Goal: Transaction & Acquisition: Purchase product/service

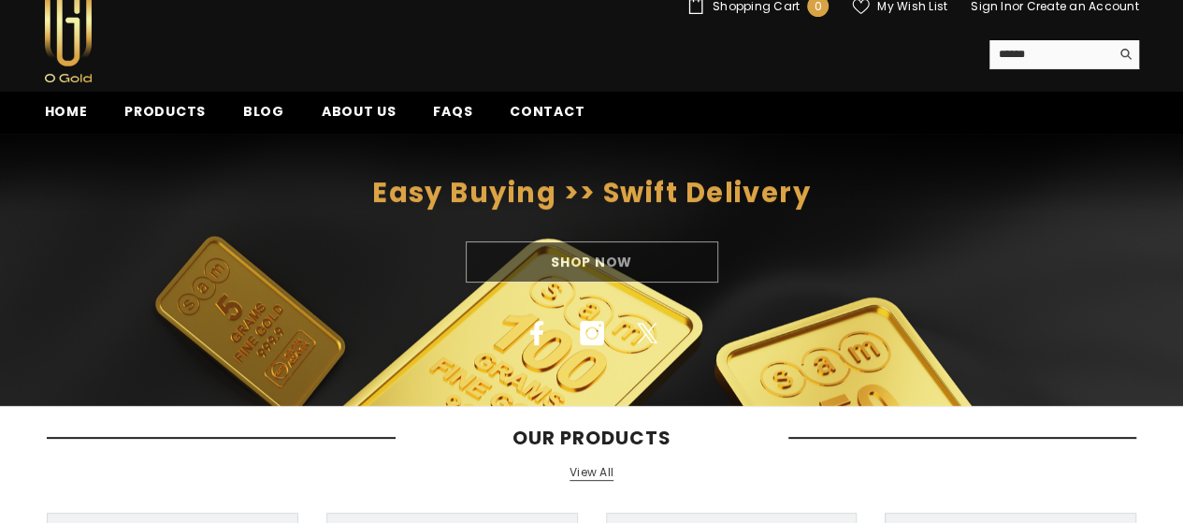
scroll to position [69, 0]
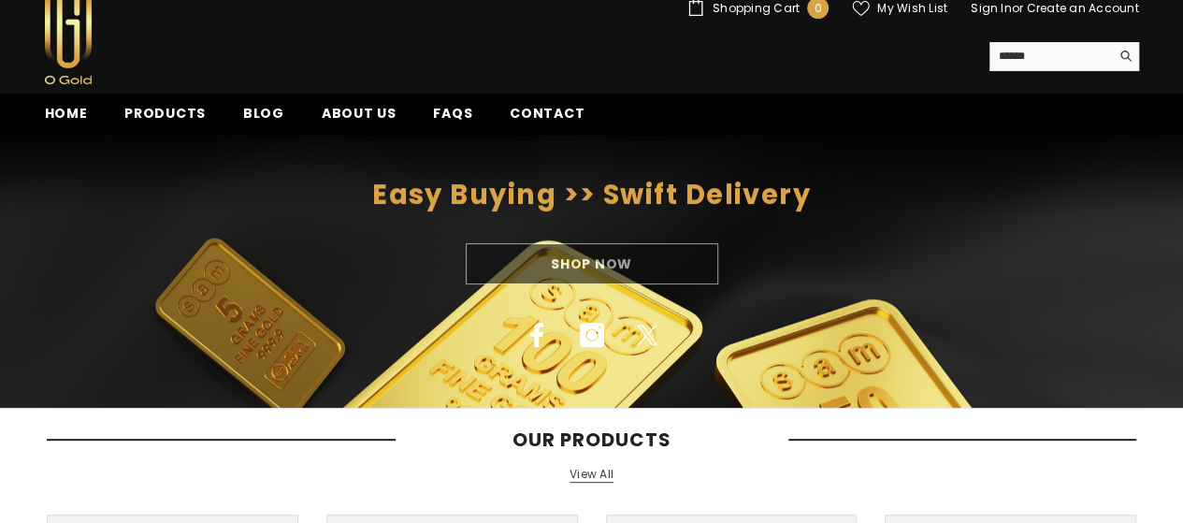
click at [561, 260] on div "Shop Now" at bounding box center [591, 263] width 1183 height 41
click at [151, 108] on span "Products" at bounding box center [164, 114] width 81 height 20
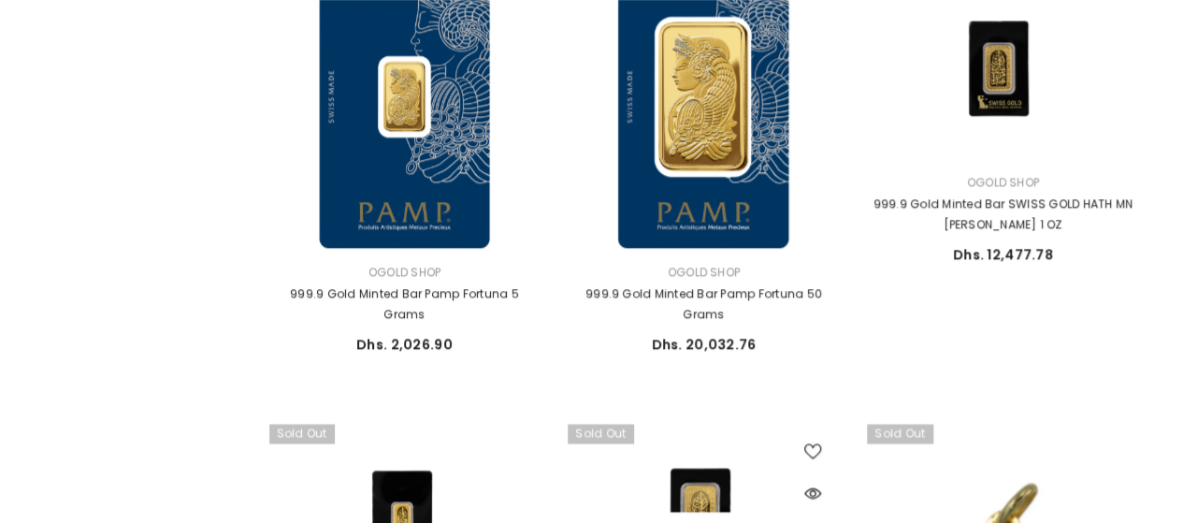
scroll to position [1590, 0]
